Goal: Information Seeking & Learning: Learn about a topic

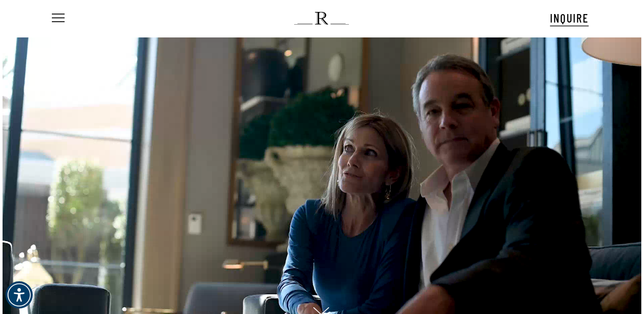
click at [49, 15] on div "Menu INQUIRE Menu Menu No menu assigned" at bounding box center [321, 18] width 611 height 37
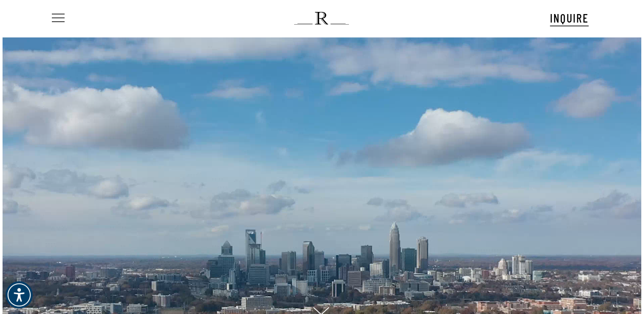
click at [52, 15] on span "Navigation Menu" at bounding box center [58, 18] width 13 height 9
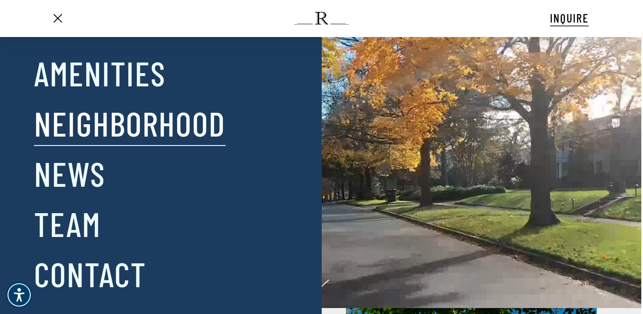
scroll to position [43, 0]
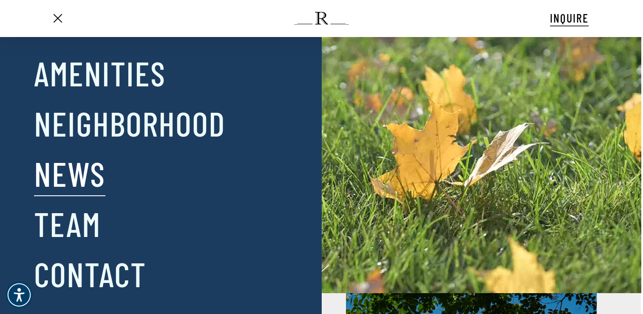
click at [76, 173] on link "News" at bounding box center [69, 173] width 71 height 44
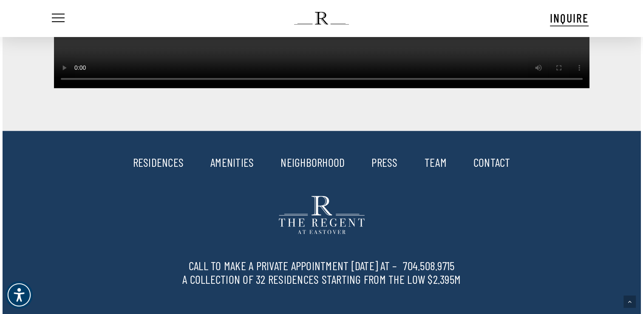
scroll to position [1276, 0]
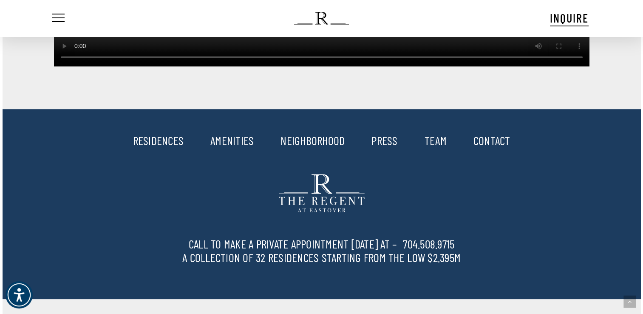
click at [178, 133] on link "RESIDENCES" at bounding box center [158, 140] width 51 height 14
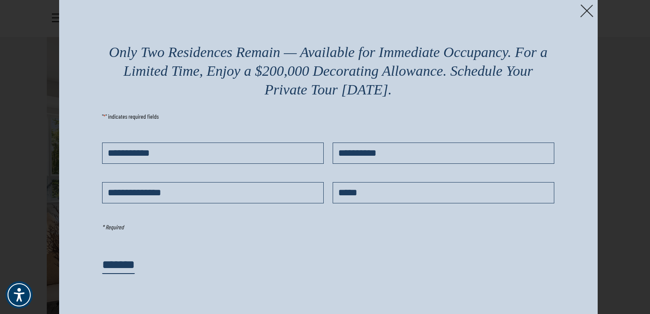
click at [583, 8] on img at bounding box center [586, 10] width 13 height 13
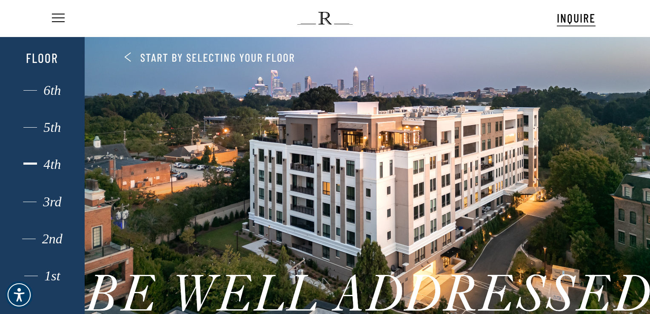
click at [55, 162] on div "4th" at bounding box center [42, 164] width 59 height 11
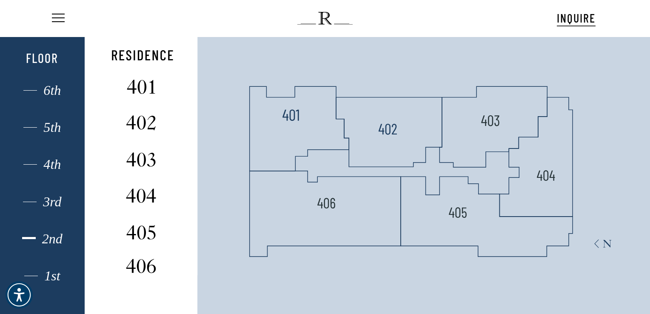
click at [54, 242] on div "2nd" at bounding box center [42, 238] width 59 height 11
click at [57, 276] on div "1st" at bounding box center [42, 275] width 59 height 11
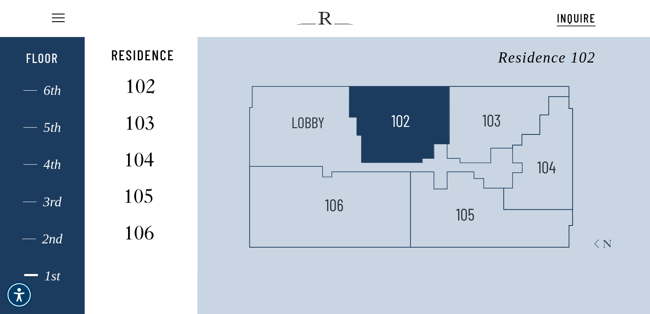
click at [403, 138] on polygon at bounding box center [399, 124] width 100 height 76
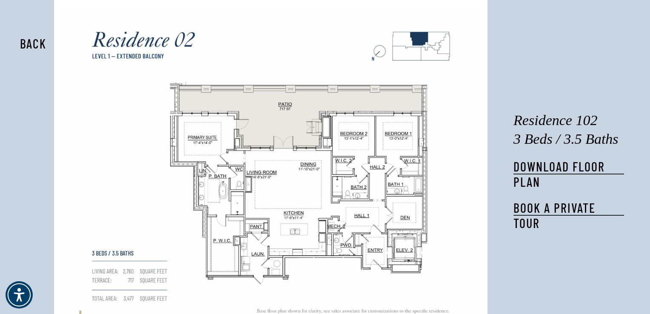
click at [37, 38] on button "Back" at bounding box center [33, 44] width 54 height 20
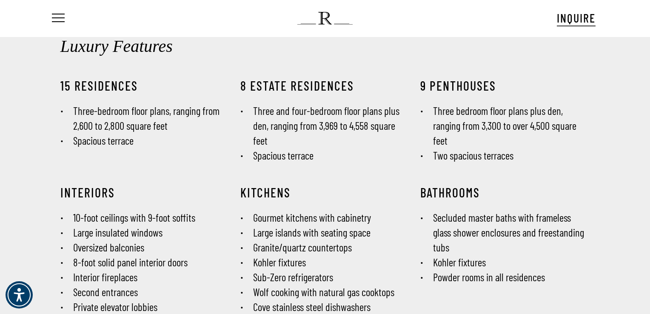
click at [58, 25] on ul "Menu" at bounding box center [57, 18] width 14 height 37
click at [58, 22] on span "Navigation Menu" at bounding box center [58, 18] width 9 height 12
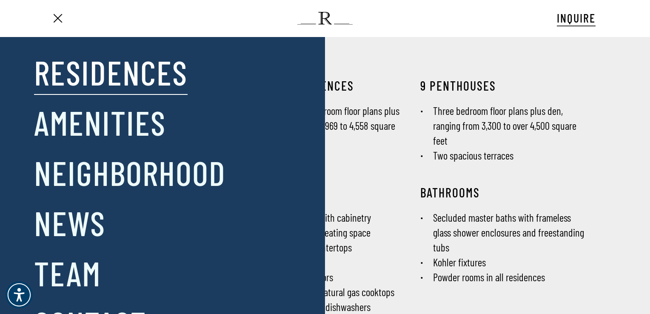
click at [74, 67] on link "Residences" at bounding box center [111, 72] width 154 height 44
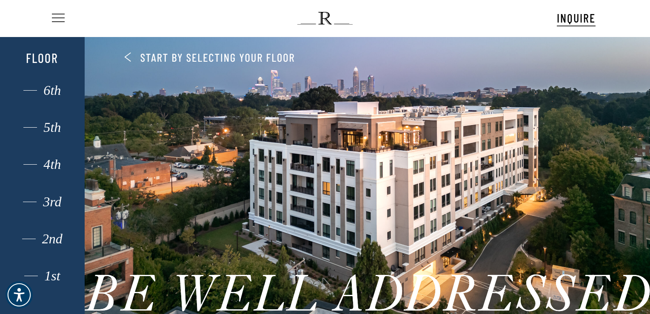
click at [56, 14] on span "Navigation Menu" at bounding box center [58, 18] width 9 height 12
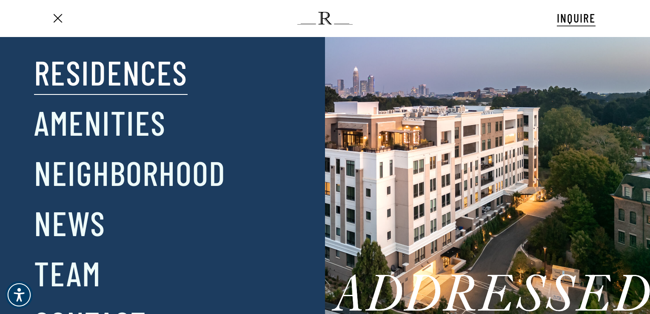
click at [324, 23] on img at bounding box center [324, 18] width 55 height 13
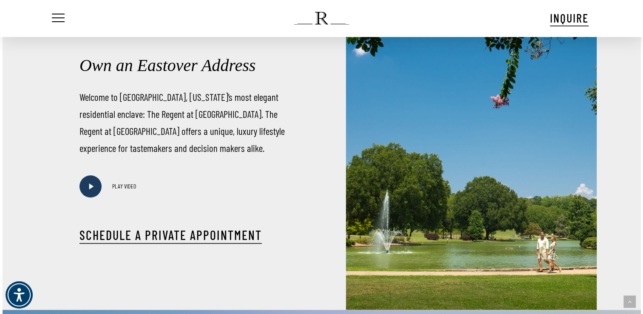
scroll to position [340, 0]
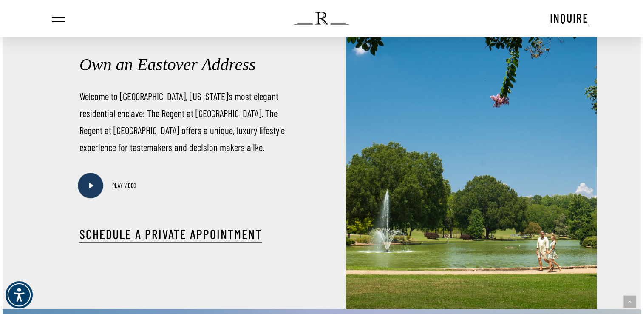
click at [100, 191] on span "Play Video PLAY VIDEO" at bounding box center [108, 185] width 57 height 22
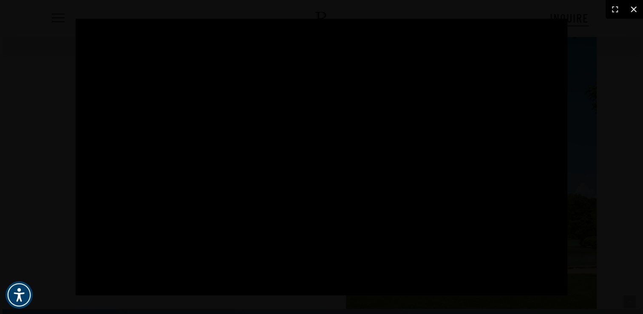
click at [634, 8] on icon at bounding box center [634, 9] width 10 height 10
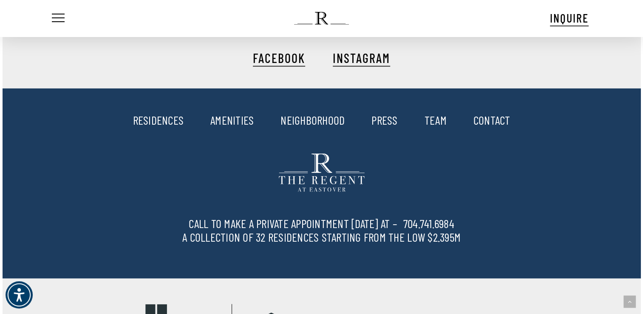
scroll to position [1786, 0]
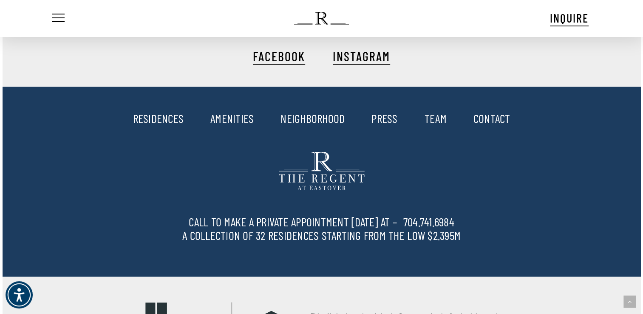
click at [440, 125] on link "TEAM" at bounding box center [436, 118] width 22 height 14
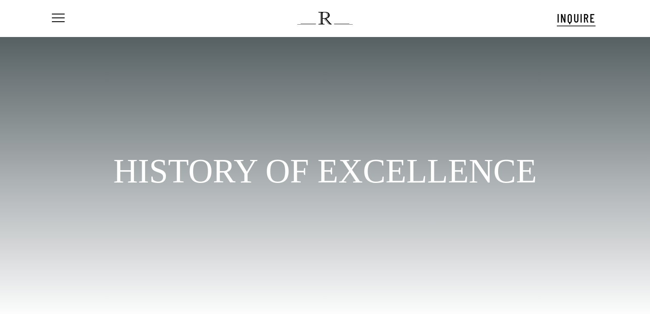
scroll to position [44, 0]
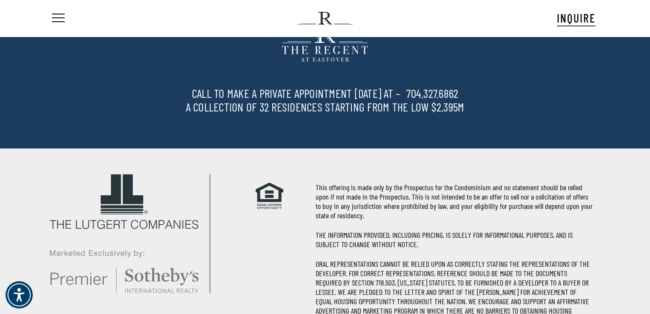
click at [65, 14] on nav "Menu" at bounding box center [63, 18] width 26 height 37
click at [57, 18] on span "Navigation Menu" at bounding box center [58, 18] width 9 height 12
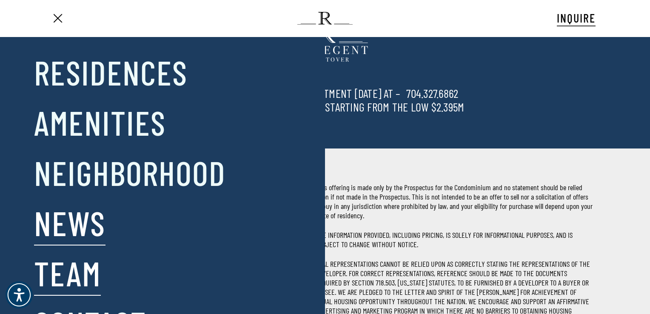
click at [67, 222] on link "News" at bounding box center [69, 222] width 71 height 44
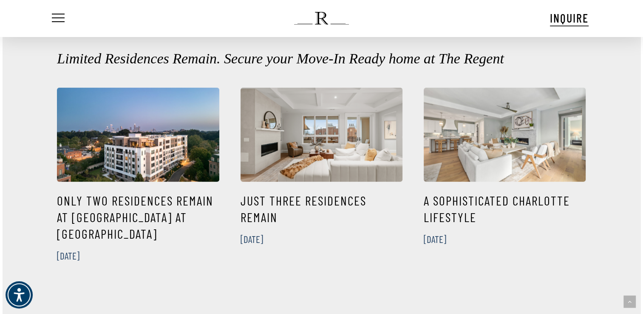
scroll to position [340, 0]
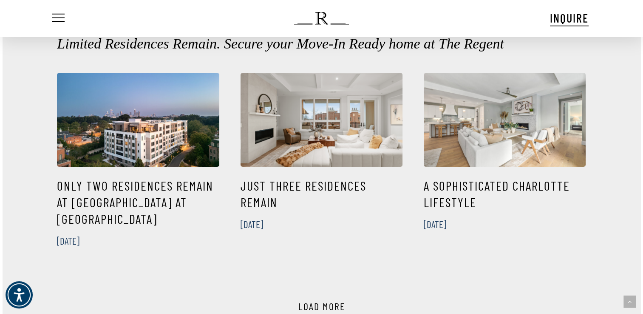
click at [321, 124] on link "Just Three Residences Remain" at bounding box center [322, 120] width 162 height 94
click at [326, 135] on link "Just Three Residences Remain" at bounding box center [322, 120] width 162 height 94
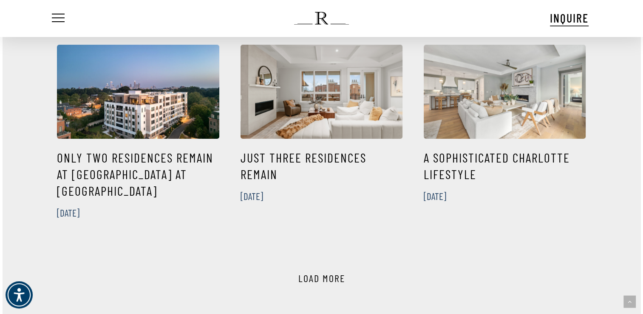
scroll to position [383, 0]
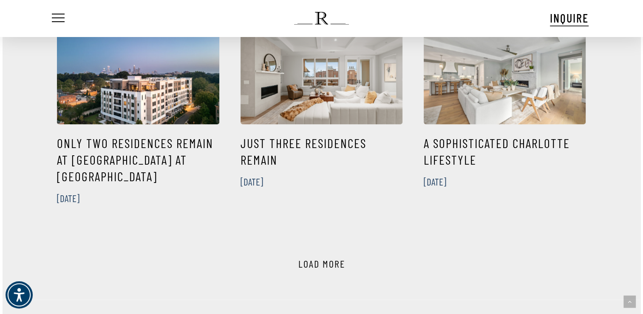
click at [170, 146] on link "Only Two Residences Remain at The Regent at Eastover" at bounding box center [138, 170] width 162 height 92
click at [148, 111] on link "Only Two Residences Remain at The Regent at Eastover" at bounding box center [138, 77] width 162 height 94
click at [130, 158] on link "Only Two Residences Remain at The Regent at Eastover" at bounding box center [138, 170] width 162 height 92
click at [140, 153] on link "Only Two Residences Remain at The Regent at Eastover" at bounding box center [138, 170] width 162 height 92
click at [175, 139] on link "Only Two Residences Remain at The Regent at Eastover" at bounding box center [138, 170] width 162 height 92
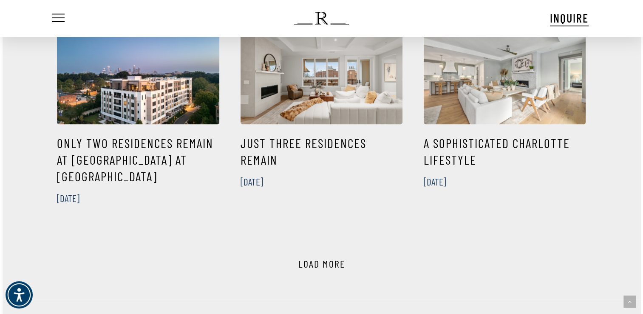
click at [157, 135] on link "Only Two Residences Remain at The Regent at Eastover" at bounding box center [138, 170] width 162 height 92
click at [124, 84] on link "Only Two Residences Remain at The Regent at Eastover" at bounding box center [138, 77] width 162 height 94
click at [112, 139] on link "Only Two Residences Remain at The Regent at Eastover" at bounding box center [138, 170] width 162 height 92
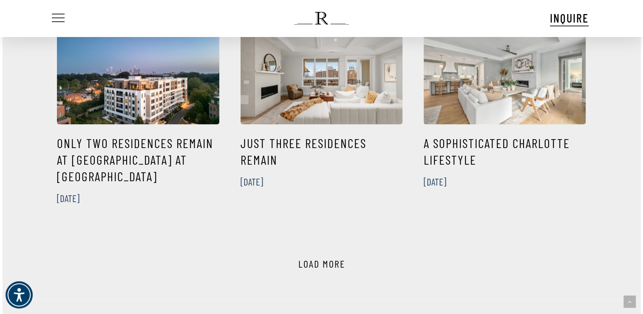
click at [54, 16] on span "Navigation Menu" at bounding box center [58, 18] width 9 height 12
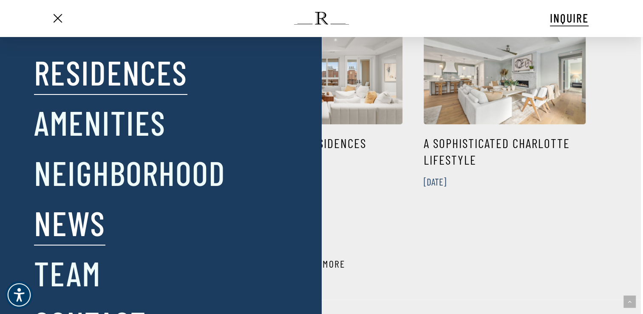
click at [95, 71] on link "Residences" at bounding box center [111, 72] width 154 height 44
click at [138, 76] on link "Residences" at bounding box center [111, 72] width 154 height 44
click at [62, 20] on span "Navigation Menu" at bounding box center [58, 18] width 9 height 12
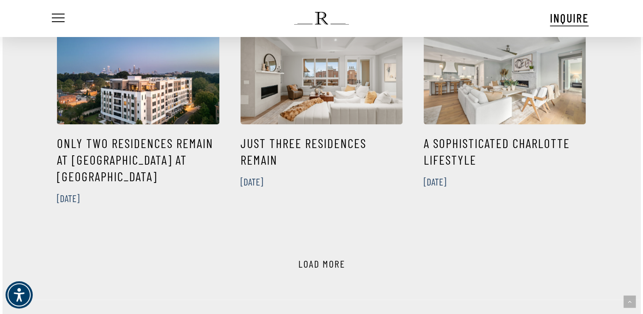
click at [112, 136] on link "Only Two Residences Remain at The Regent at Eastover" at bounding box center [138, 170] width 162 height 92
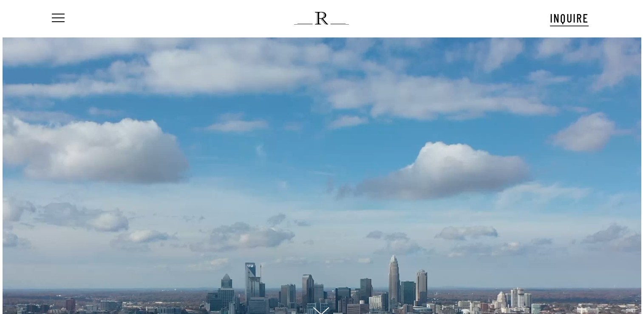
scroll to position [32, 0]
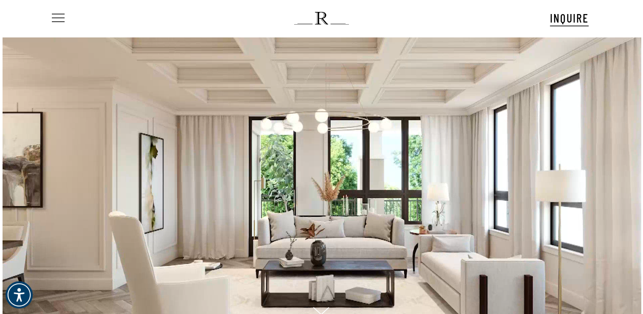
click at [55, 22] on span "Navigation Menu" at bounding box center [58, 18] width 9 height 12
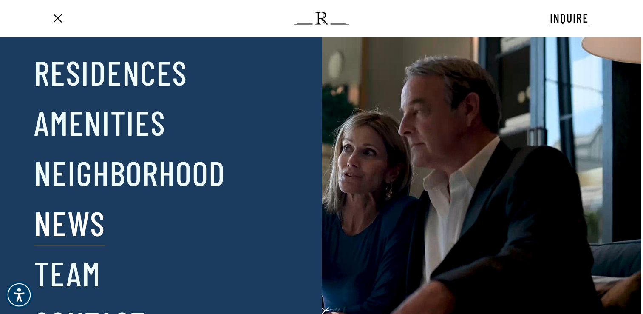
click at [61, 233] on link "News" at bounding box center [69, 222] width 71 height 44
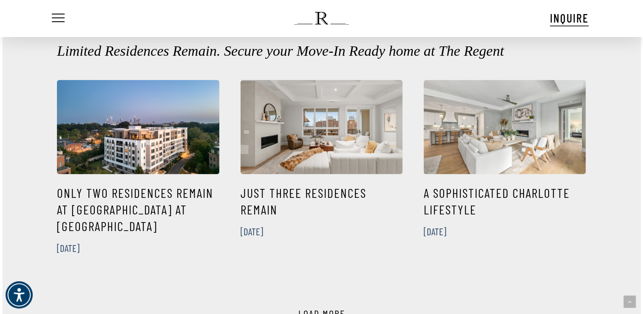
scroll to position [340, 0]
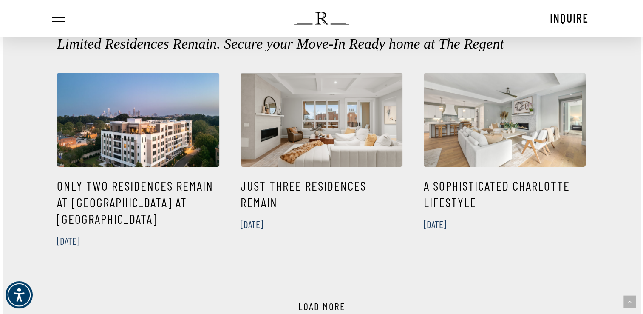
click at [126, 179] on link "Only Two Residences Remain at The Regent at Eastover" at bounding box center [138, 213] width 162 height 92
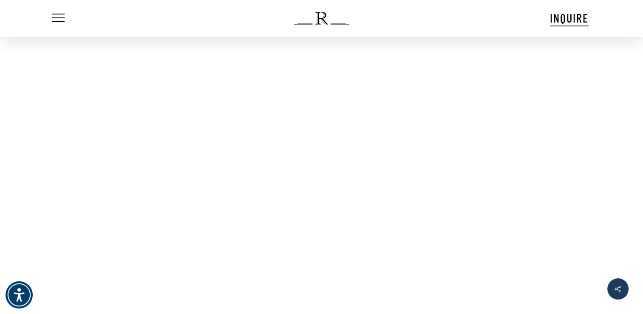
scroll to position [1616, 0]
